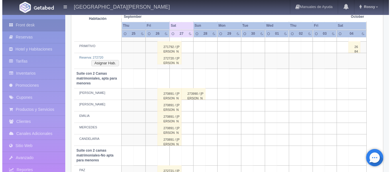
scroll to position [467, 0]
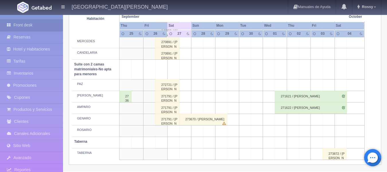
click at [176, 153] on td at bounding box center [173, 153] width 12 height 11
click at [174, 166] on button "[GEOGRAPHIC_DATA]" at bounding box center [175, 169] width 50 height 9
type input "27-09-2025"
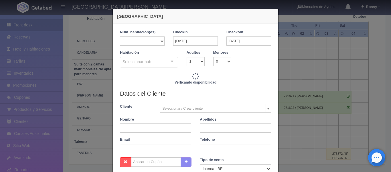
checkbox input "false"
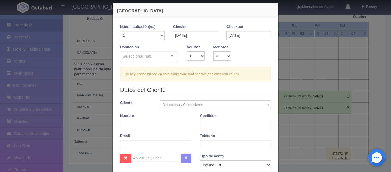
scroll to position [0, 0]
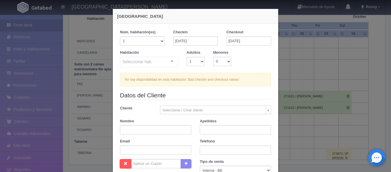
click at [170, 62] on div "Seleccionar hab. Suite con 2 camas matrimoniales-No apta para menores Suite con…" at bounding box center [149, 62] width 58 height 11
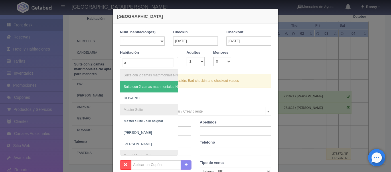
type input "az"
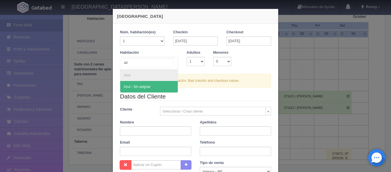
click at [151, 89] on span "Azul - Sin asignar" at bounding box center [149, 86] width 58 height 11
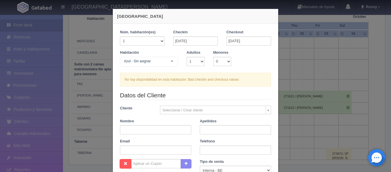
checkbox input "false"
click at [170, 61] on div "Azul - Sin asignar Suite con 2 camas matrimoniales-No apta para menores Suite c…" at bounding box center [149, 62] width 58 height 11
click at [123, 61] on input "text" at bounding box center [123, 61] width 0 height 6
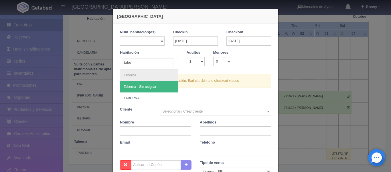
type input "taber"
click at [148, 90] on span "Taberna - Sin asignar" at bounding box center [149, 86] width 58 height 11
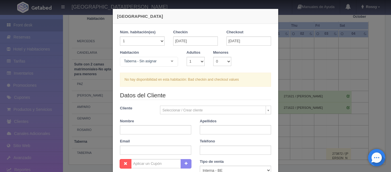
click at [291, 72] on div "Nueva Reserva 1 Núm. habitación(es) 1 2 3 4 5 6 7 8 9 10 11 12 13 14 15 16 17 1…" at bounding box center [195, 86] width 391 height 172
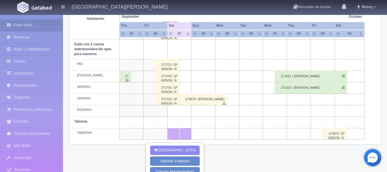
scroll to position [506, 0]
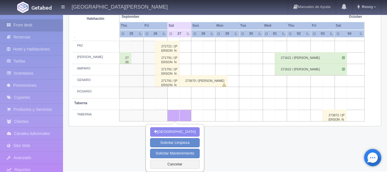
click at [220, 120] on td at bounding box center [221, 114] width 12 height 11
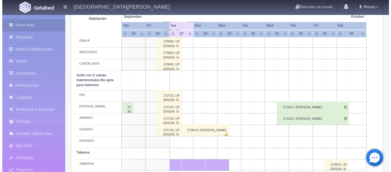
scroll to position [477, 0]
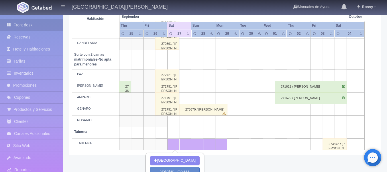
click at [188, 144] on td at bounding box center [185, 143] width 12 height 11
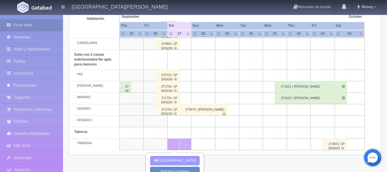
click at [186, 157] on button "[GEOGRAPHIC_DATA]" at bounding box center [175, 160] width 50 height 9
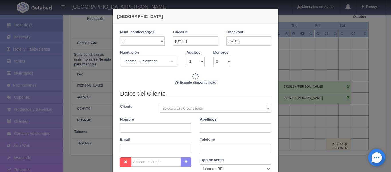
checkbox input "false"
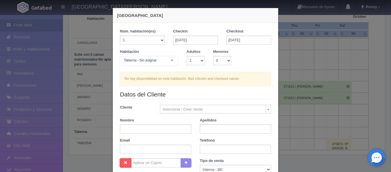
scroll to position [0, 0]
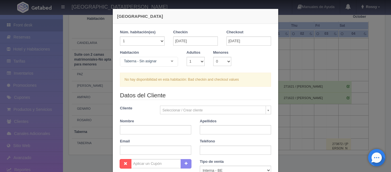
click at [169, 60] on div "Taberna - Sin asignar Suite con 2 camas matrimoniales-No apta para menores Suit…" at bounding box center [149, 62] width 58 height 11
click at [123, 60] on input "text" at bounding box center [123, 61] width 0 height 6
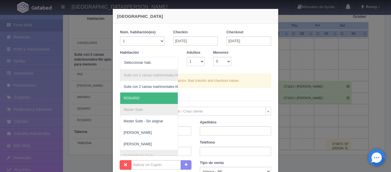
drag, startPoint x: 103, startPoint y: 24, endPoint x: 295, endPoint y: 81, distance: 200.4
click at [103, 24] on div "Nueva Reserva 1 Núm. habitación(es) 1 2 3 4 5 6 7 8 9 10 11 12 13 14 15 16 17 1…" at bounding box center [195, 86] width 391 height 172
click at [294, 81] on div "Nueva Reserva 1 Núm. habitación(es) 1 2 3 4 5 6 7 8 9 10 11 12 13 14 15 16 17 1…" at bounding box center [195, 86] width 391 height 172
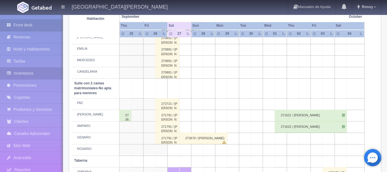
click at [51, 72] on link "Inventarios" at bounding box center [31, 73] width 63 height 12
click at [36, 71] on link "Inventarios" at bounding box center [31, 73] width 63 height 12
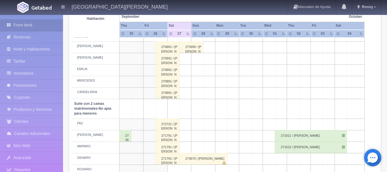
scroll to position [420, 0]
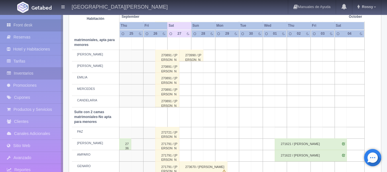
click at [32, 69] on link "Inventarios" at bounding box center [31, 73] width 63 height 12
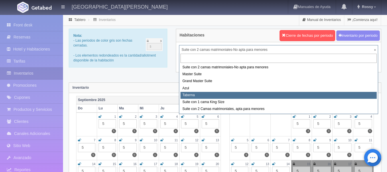
select select "1920"
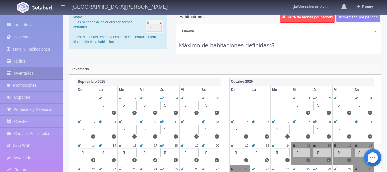
scroll to position [29, 0]
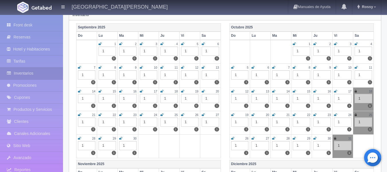
scroll to position [86, 0]
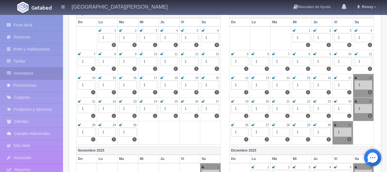
click at [212, 107] on div "1" at bounding box center [210, 108] width 17 height 9
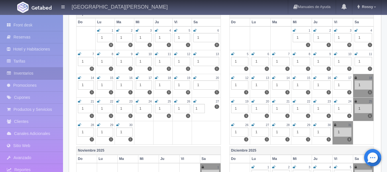
click at [196, 99] on link at bounding box center [194, 101] width 3 height 5
click at [195, 101] on icon at bounding box center [194, 100] width 3 height 3
click at [194, 102] on icon at bounding box center [194, 100] width 2 height 3
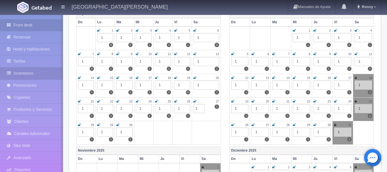
click at [31, 22] on link "Front desk" at bounding box center [31, 25] width 63 height 12
click at [39, 25] on link "Front desk" at bounding box center [31, 25] width 63 height 12
